Goal: Information Seeking & Learning: Understand process/instructions

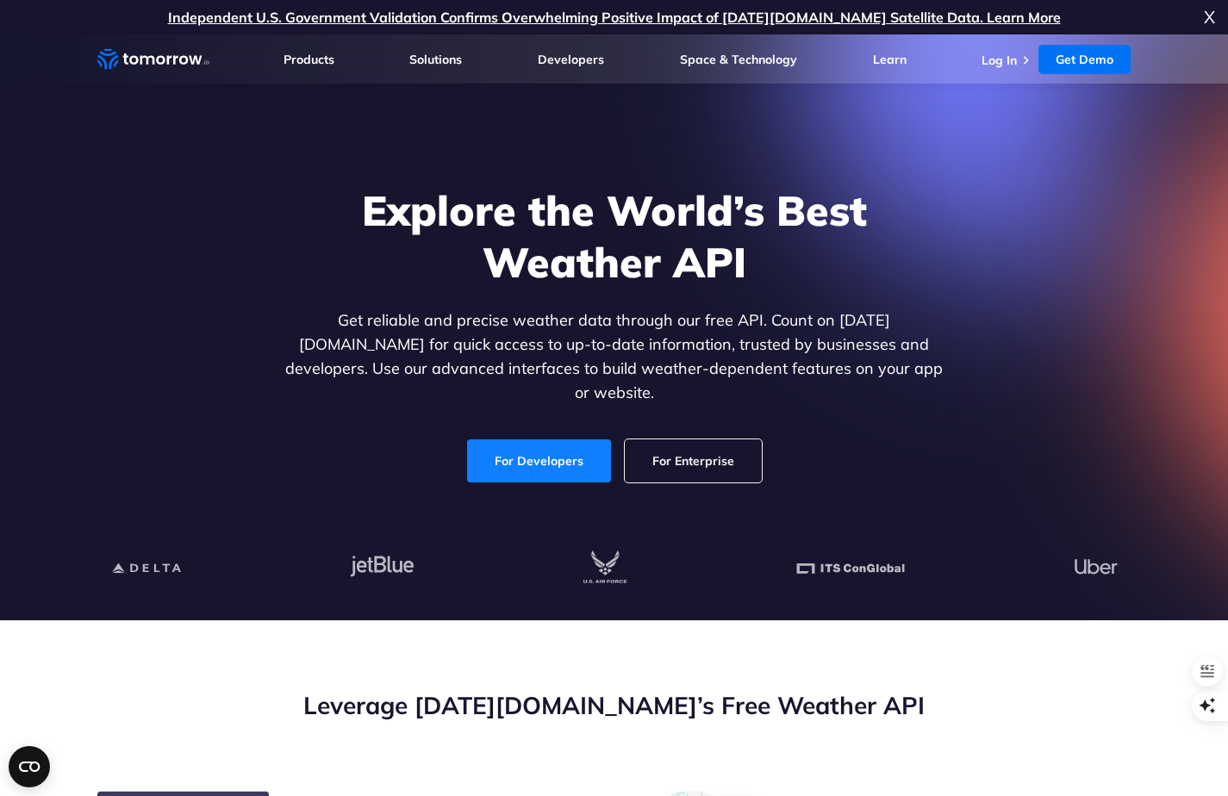
click at [556, 443] on link "For Developers" at bounding box center [539, 460] width 144 height 43
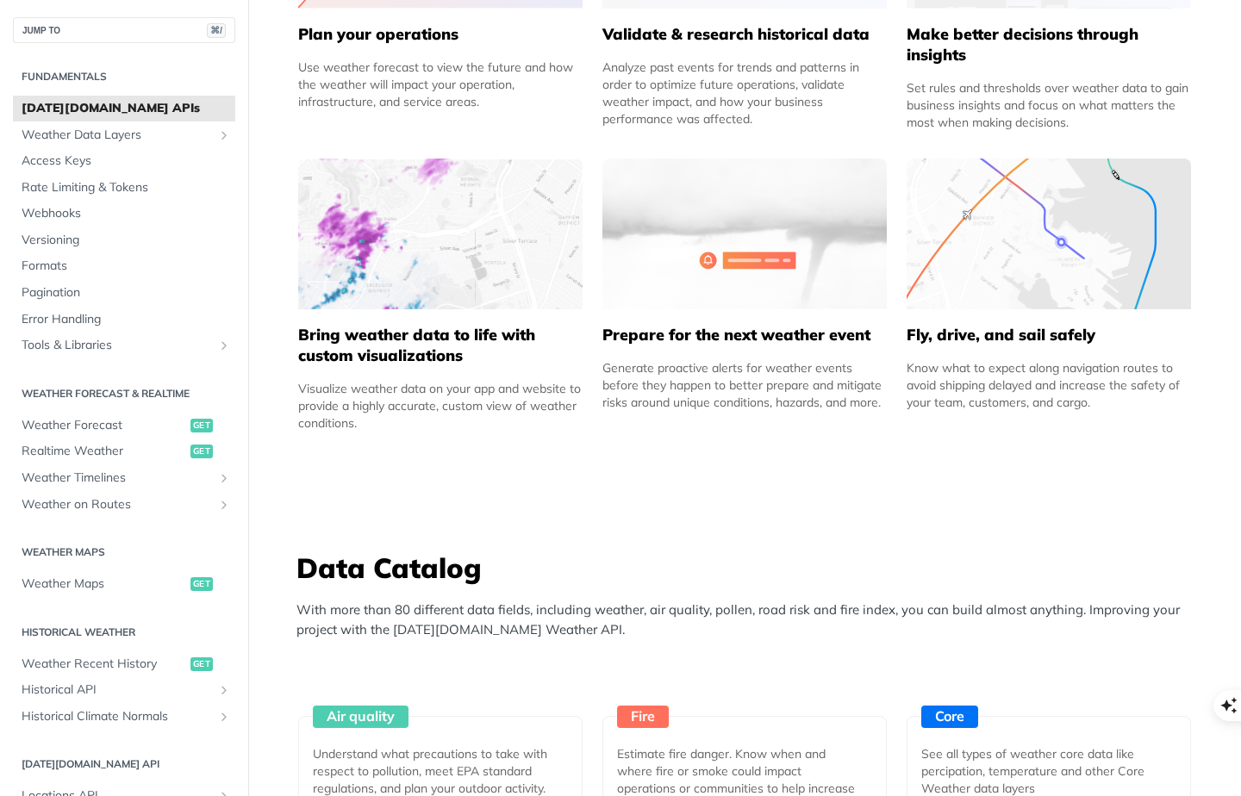
scroll to position [1124, 0]
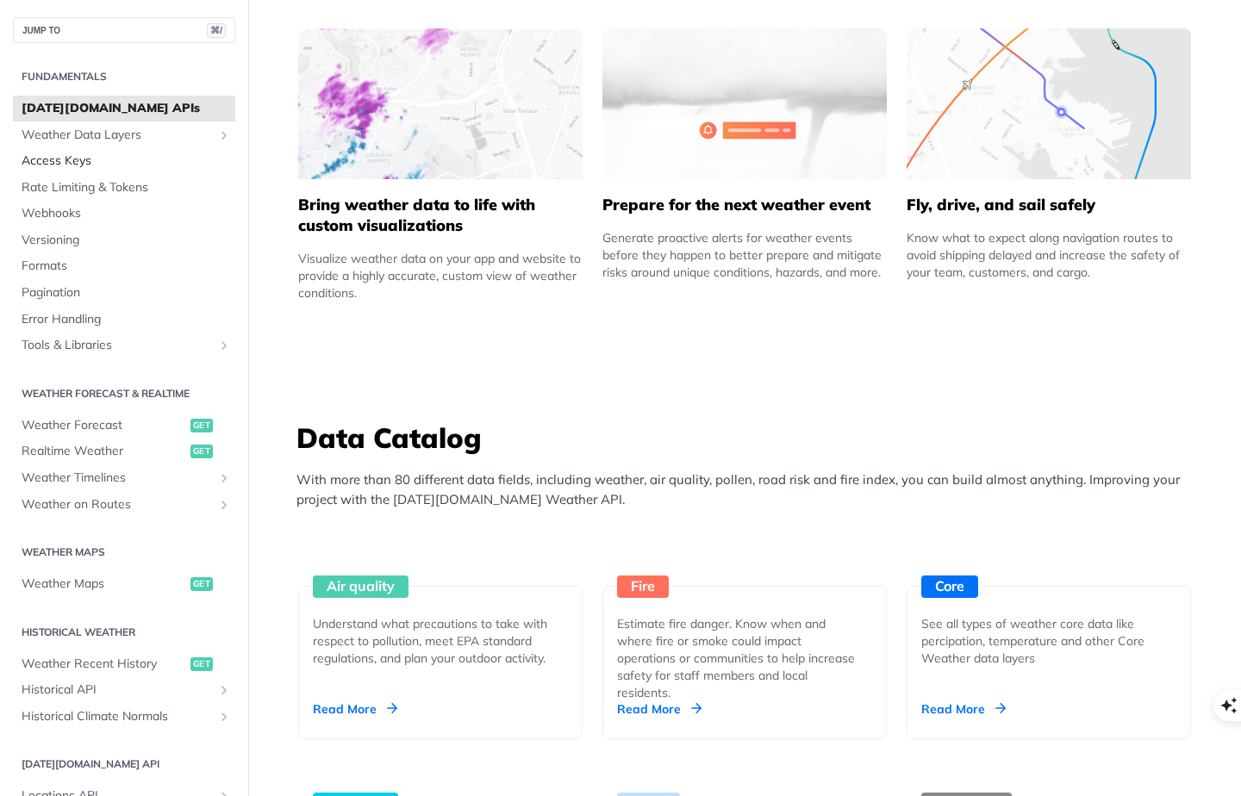
click at [78, 162] on span "Access Keys" at bounding box center [126, 161] width 209 height 17
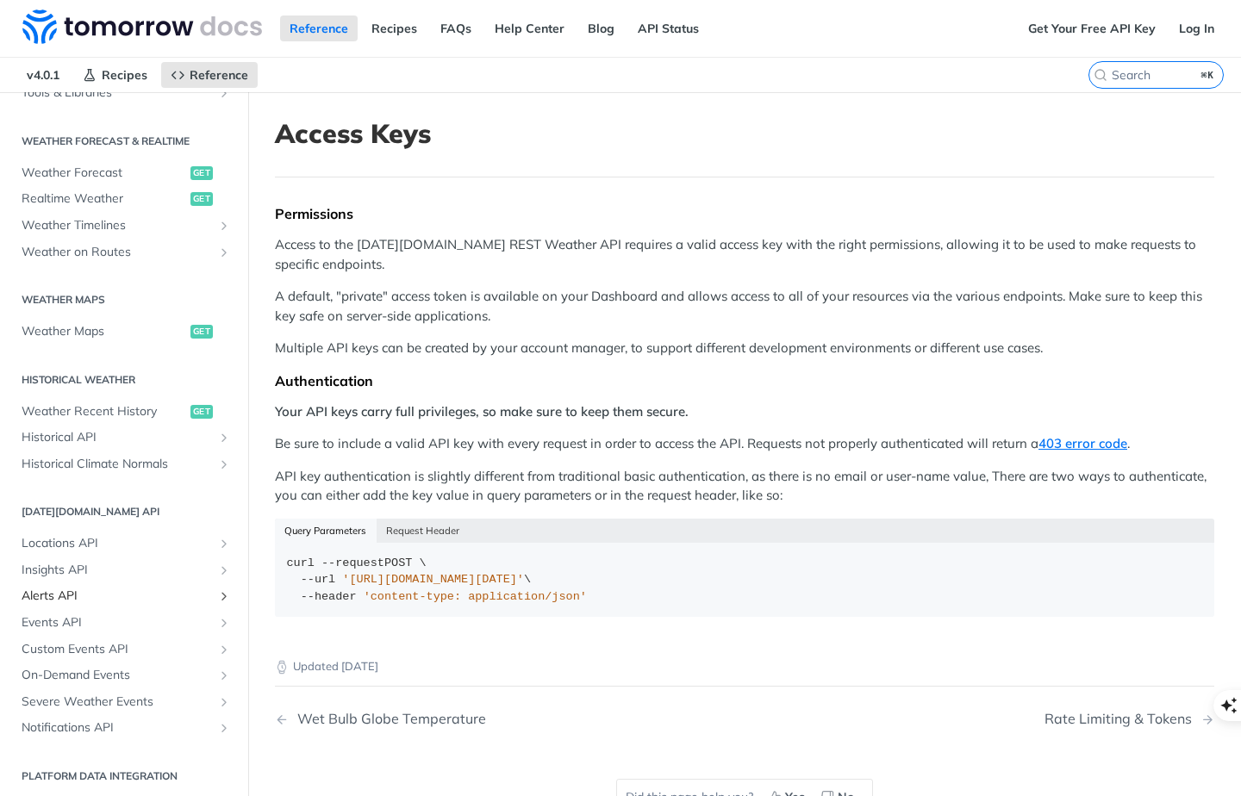
scroll to position [349, 0]
